Goal: Task Accomplishment & Management: Manage account settings

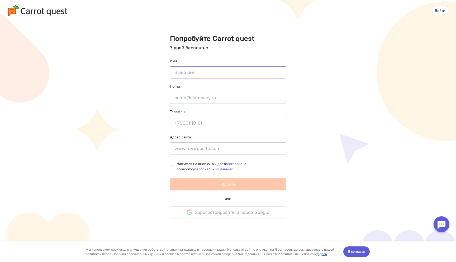
click at [241, 71] on input at bounding box center [228, 72] width 116 height 12
type input "b"
type input "[PERSON_NAME]"
click at [229, 99] on input "email" at bounding box center [228, 98] width 116 height 12
type input "[EMAIL_ADDRESS][DOMAIN_NAME]"
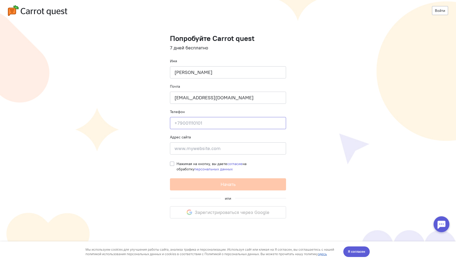
click at [220, 125] on input at bounding box center [228, 123] width 116 height 12
type input "[PHONE_NUMBER]"
click at [208, 150] on input at bounding box center [228, 148] width 116 height 12
type input "y"
type input "getbusiness.com"
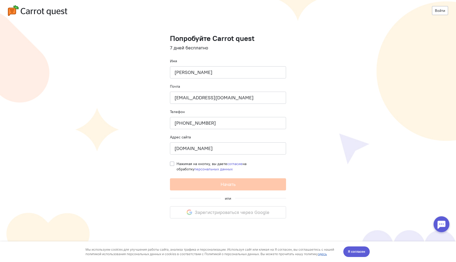
click at [176, 162] on label "Нажимая на кнопку, вы даете согласие на обработку персональных данных" at bounding box center [230, 166] width 109 height 11
click at [173, 162] on input "Нажимая на кнопку, вы даете согласие на обработку персональных данных" at bounding box center [172, 163] width 4 height 5
checkbox input "true"
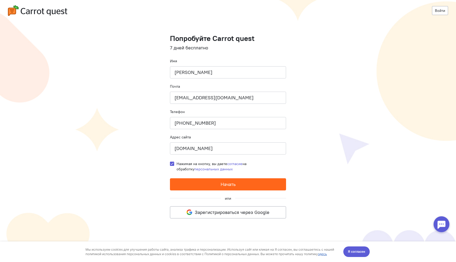
click at [192, 184] on button "Начать" at bounding box center [228, 184] width 116 height 12
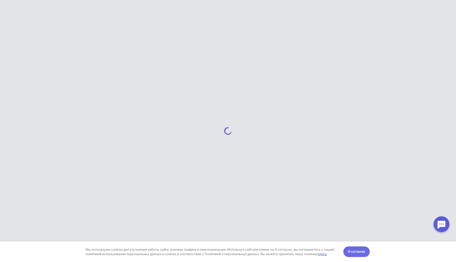
click at [364, 251] on span "Я согласен" at bounding box center [356, 251] width 17 height 5
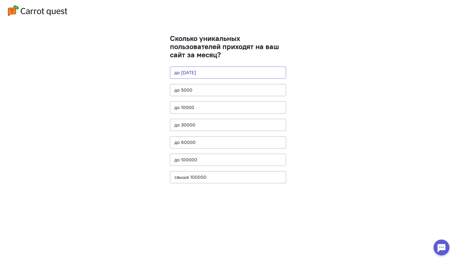
click at [209, 76] on button "до 1000" at bounding box center [228, 72] width 116 height 12
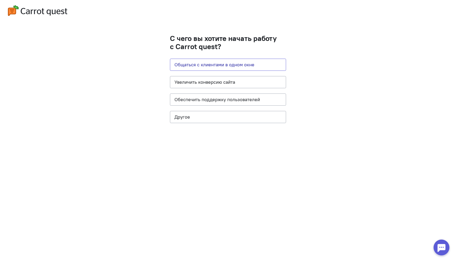
click at [213, 68] on button "Общаться с клиентами в одном окне" at bounding box center [228, 65] width 116 height 12
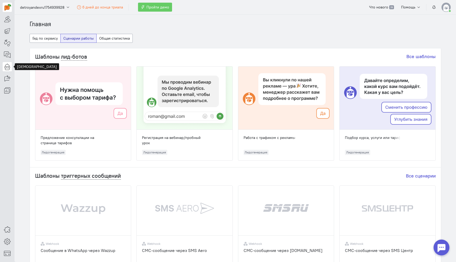
click at [8, 67] on icon at bounding box center [7, 66] width 7 height 6
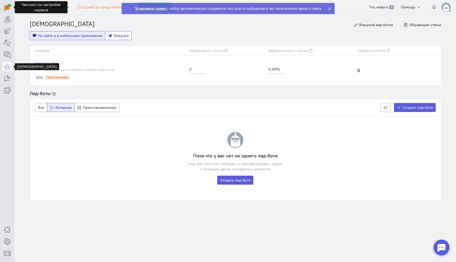
click at [116, 40] on button "Telegram" at bounding box center [118, 35] width 27 height 9
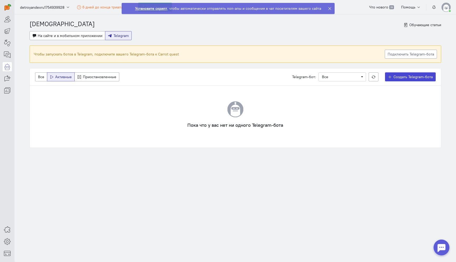
click at [393, 75] on span "Создать Telegram-бота" at bounding box center [412, 76] width 39 height 5
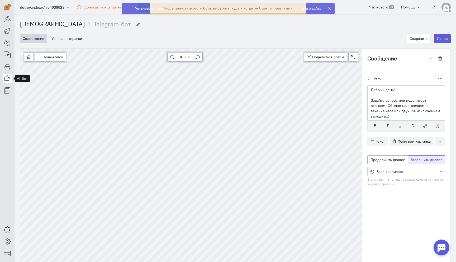
click at [7, 76] on icon at bounding box center [7, 78] width 7 height 6
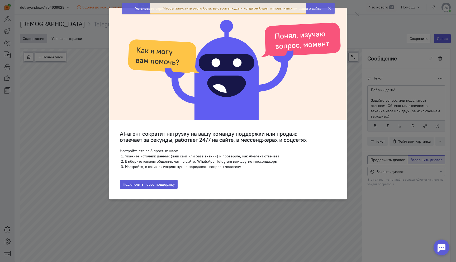
click at [328, 8] on icon at bounding box center [330, 9] width 4 height 4
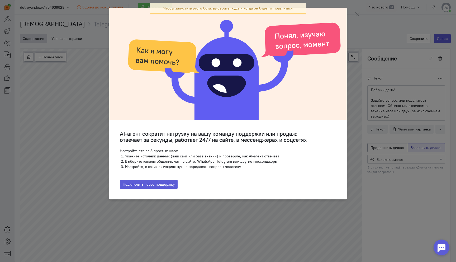
click at [355, 16] on icon at bounding box center [357, 14] width 5 height 5
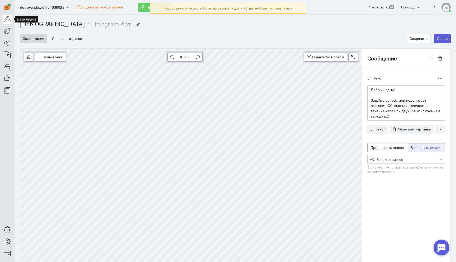
click at [6, 22] on icon at bounding box center [7, 19] width 7 height 6
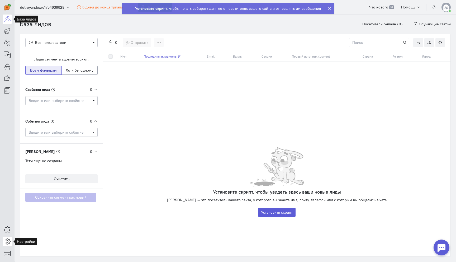
click at [8, 240] on icon at bounding box center [7, 241] width 7 height 6
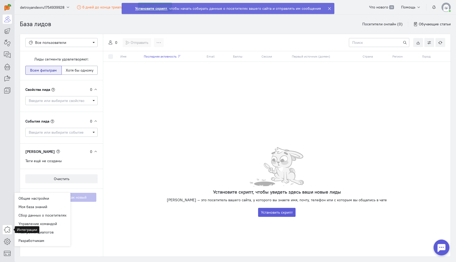
click at [5, 230] on icon at bounding box center [7, 229] width 7 height 6
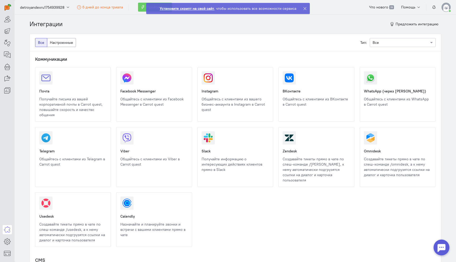
click at [35, 171] on link at bounding box center [35, 171] width 0 height 0
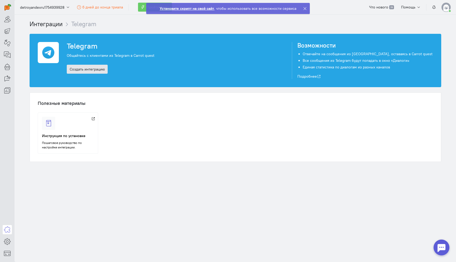
click at [99, 69] on link "Создать интеграцию" at bounding box center [87, 69] width 41 height 9
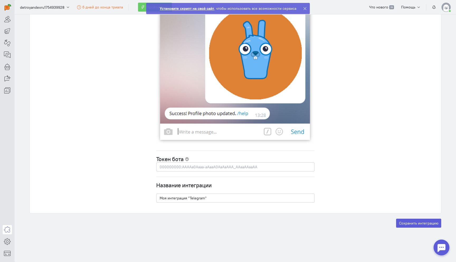
scroll to position [1429, 0]
click at [232, 168] on input "text" at bounding box center [235, 166] width 158 height 9
paste input "6697616607:AAEjRJEbUKOSeEdcEXYrarEhRLvB_lVokTw"
type input "6697616607:AAEjRJEbUKOSeEdcEXYrarEhRLvB_lVokTw"
click at [414, 223] on button "Сохранить интеграцию" at bounding box center [418, 222] width 45 height 9
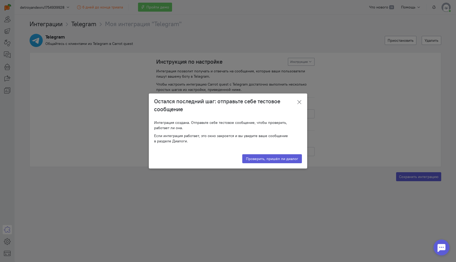
click at [299, 104] on icon at bounding box center [299, 101] width 5 height 5
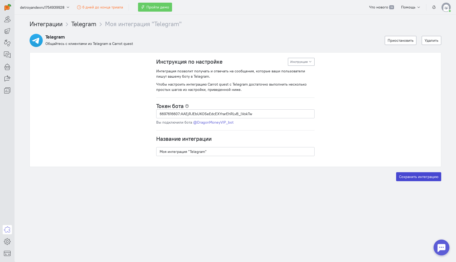
click at [414, 176] on button "Сохранить интеграцию" at bounding box center [418, 176] width 45 height 9
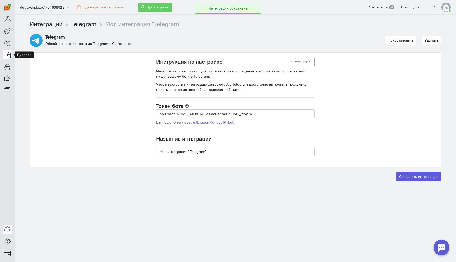
click at [6, 55] on icon at bounding box center [7, 54] width 7 height 6
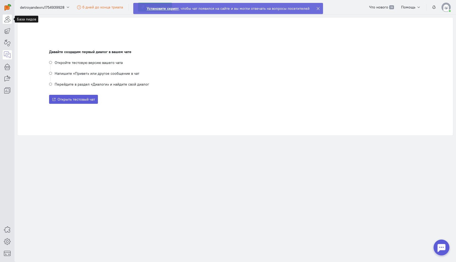
click at [7, 21] on icon at bounding box center [7, 19] width 7 height 6
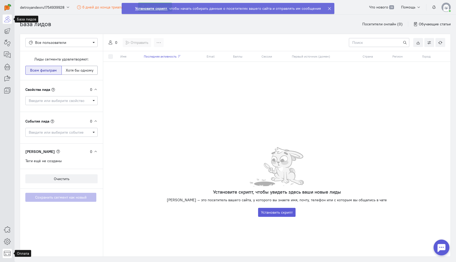
click at [8, 255] on icon at bounding box center [7, 253] width 7 height 6
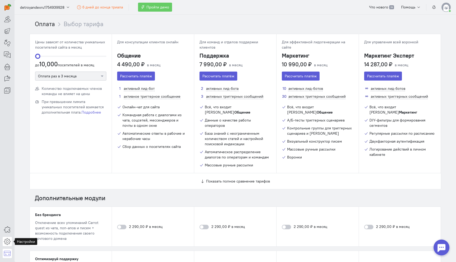
click at [5, 240] on icon at bounding box center [7, 241] width 7 height 6
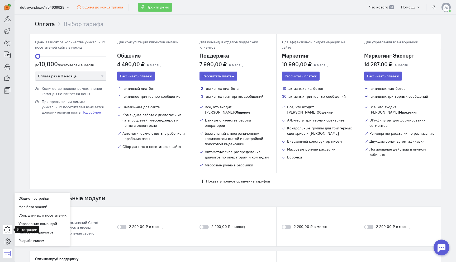
click at [6, 230] on icon at bounding box center [7, 229] width 7 height 6
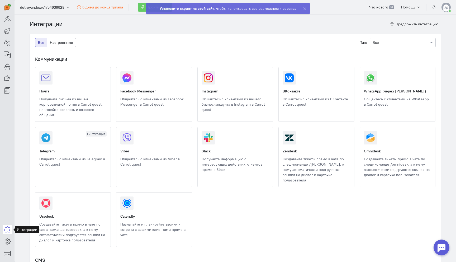
click at [35, 171] on link at bounding box center [35, 171] width 0 height 0
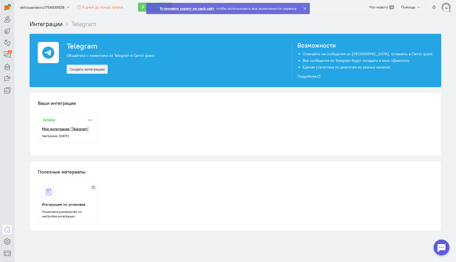
click at [62, 129] on h5 "Моя интеграция "Telegram"" at bounding box center [69, 129] width 54 height 4
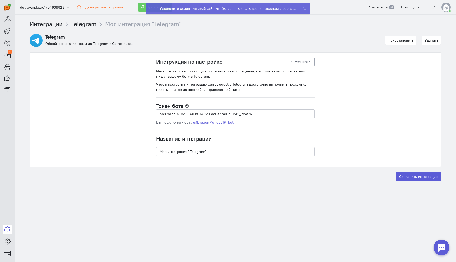
click at [221, 122] on link "@DragonMoneyVIP_bot" at bounding box center [213, 122] width 40 height 5
click at [7, 56] on icon at bounding box center [7, 54] width 7 height 6
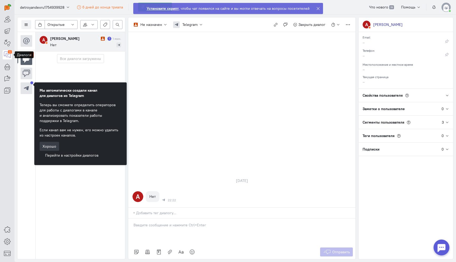
click at [8, 55] on icon at bounding box center [7, 54] width 7 height 6
click at [6, 68] on icon at bounding box center [7, 66] width 7 height 6
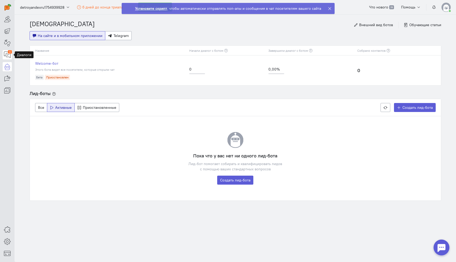
click at [6, 55] on icon at bounding box center [7, 54] width 7 height 6
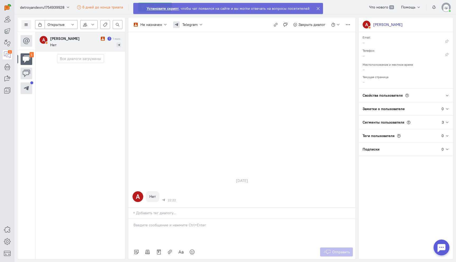
click at [445, 94] on icon at bounding box center [447, 95] width 4 height 4
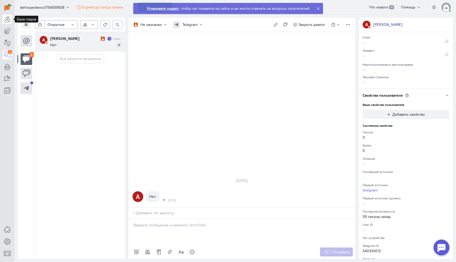
click at [8, 18] on icon at bounding box center [7, 19] width 7 height 6
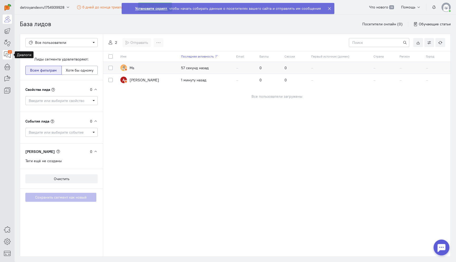
click at [7, 55] on icon at bounding box center [7, 54] width 7 height 6
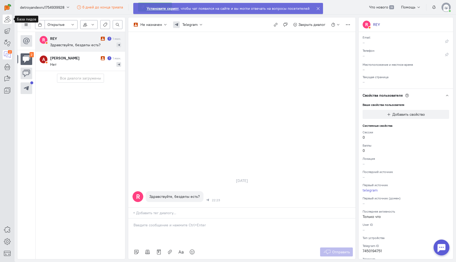
click at [7, 20] on icon at bounding box center [7, 19] width 7 height 6
